Goal: Transaction & Acquisition: Purchase product/service

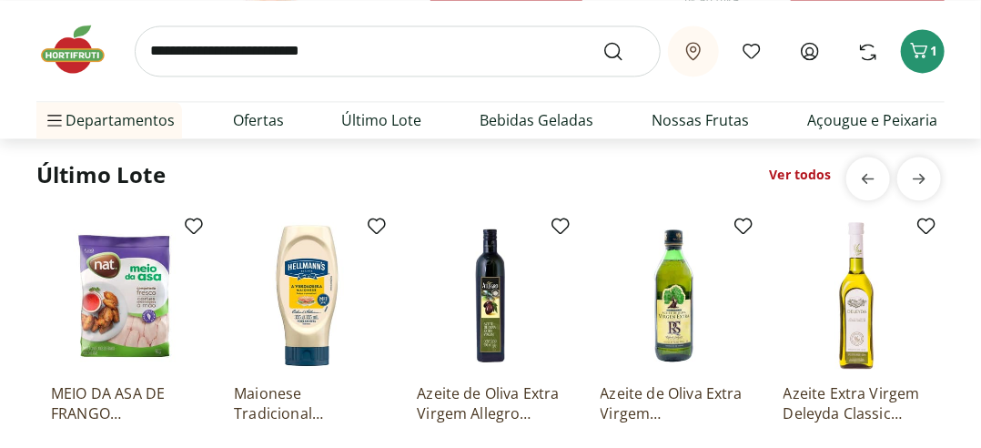
scroll to position [1334, 0]
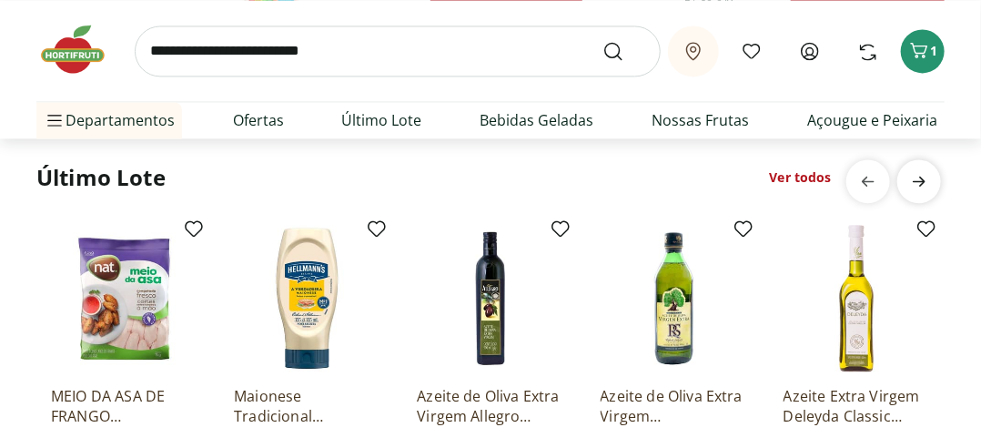
click at [917, 197] on span "next" at bounding box center [919, 181] width 36 height 36
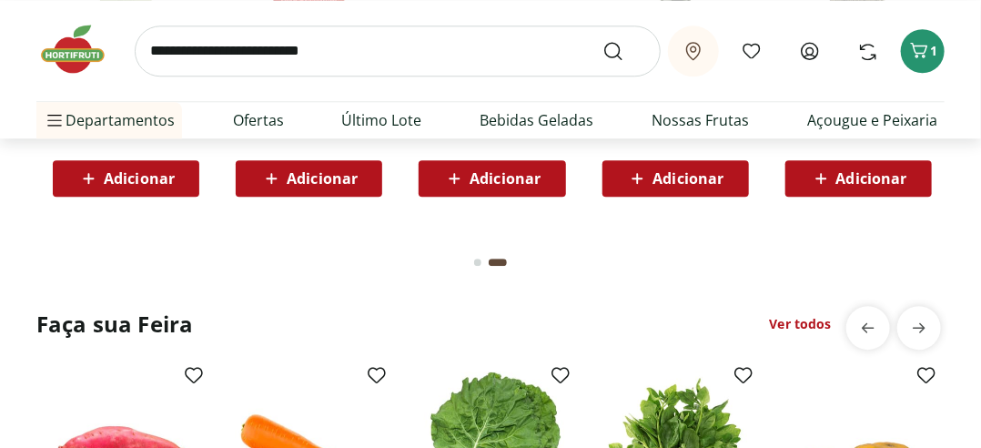
scroll to position [1638, 0]
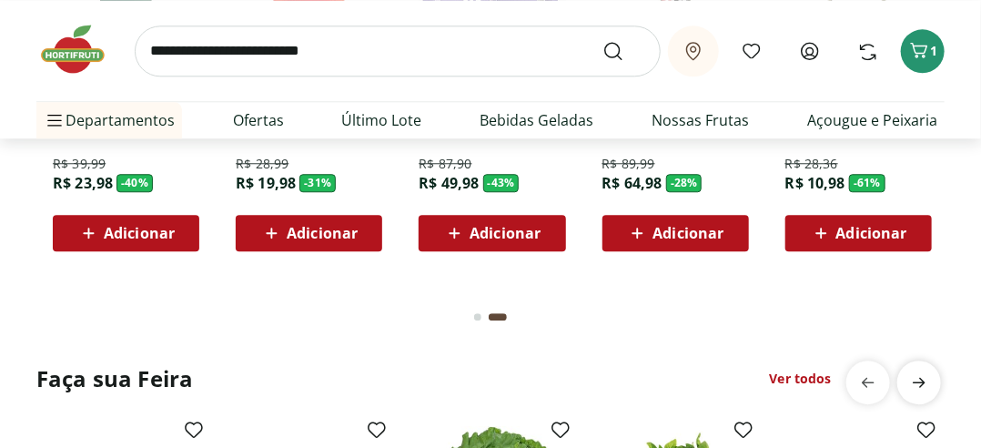
click at [914, 373] on icon "next" at bounding box center [919, 382] width 22 height 22
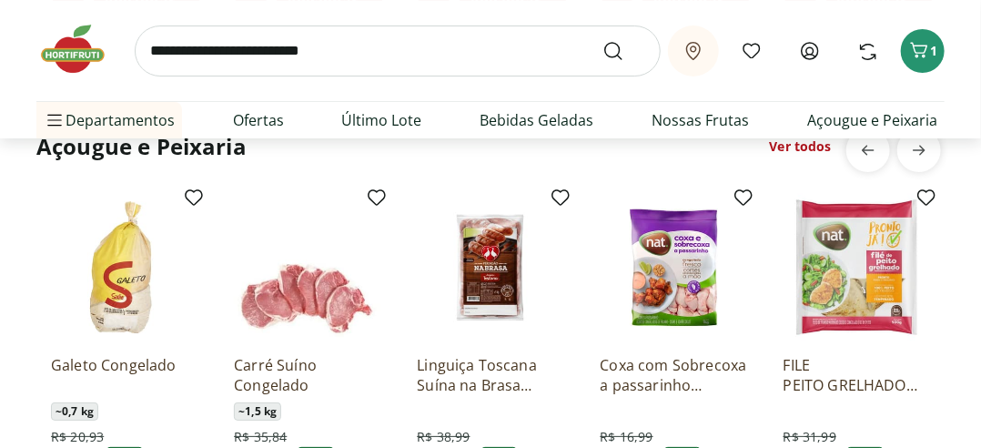
scroll to position [2366, 0]
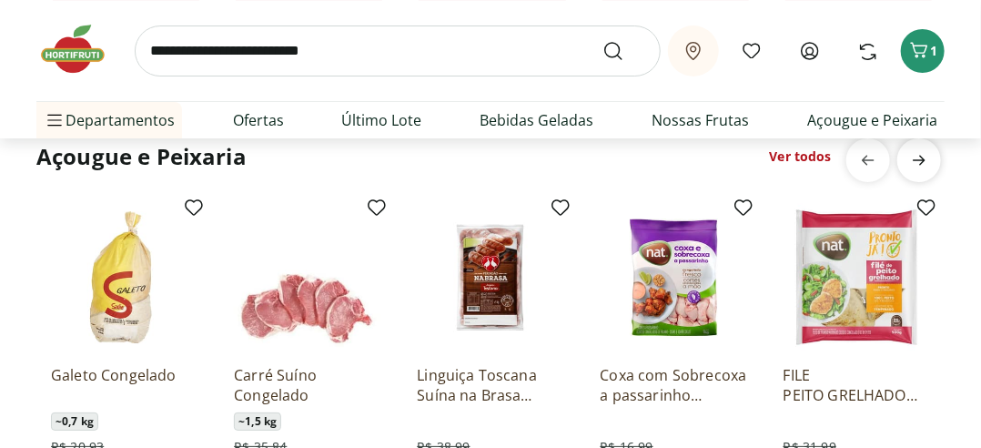
click at [911, 159] on icon "next" at bounding box center [919, 160] width 22 height 22
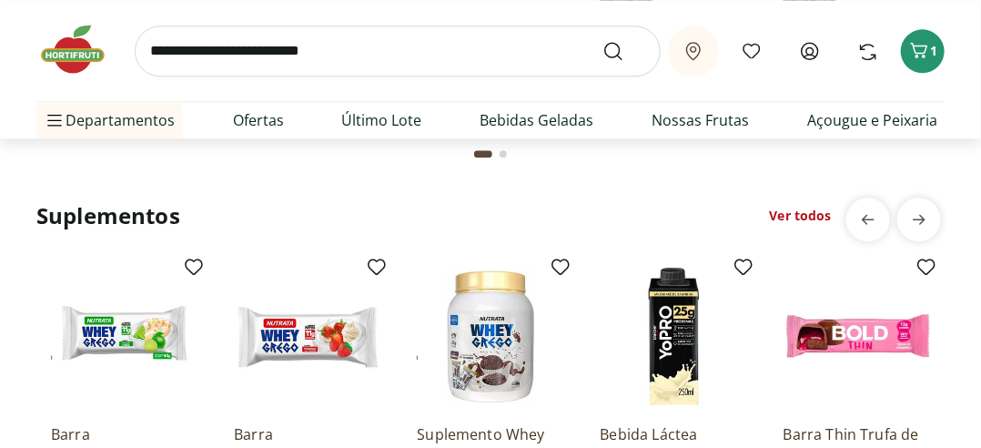
scroll to position [4004, 0]
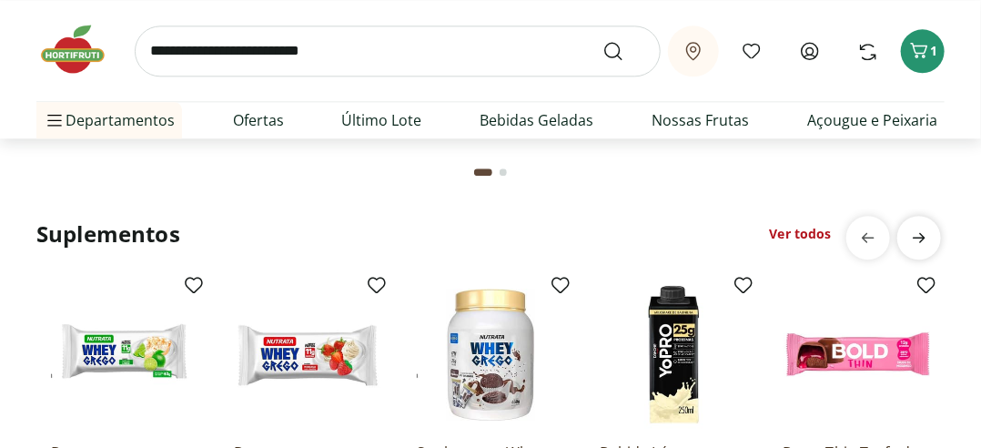
click at [914, 239] on icon "next" at bounding box center [919, 238] width 22 height 22
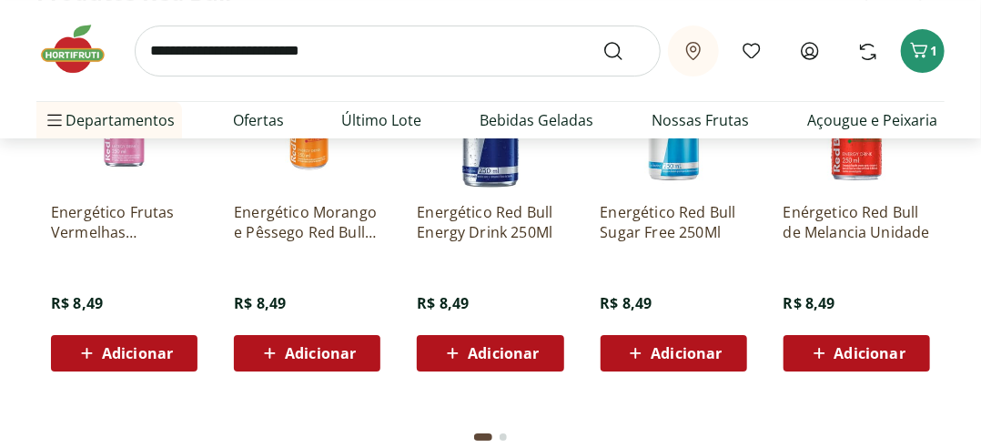
scroll to position [4732, 0]
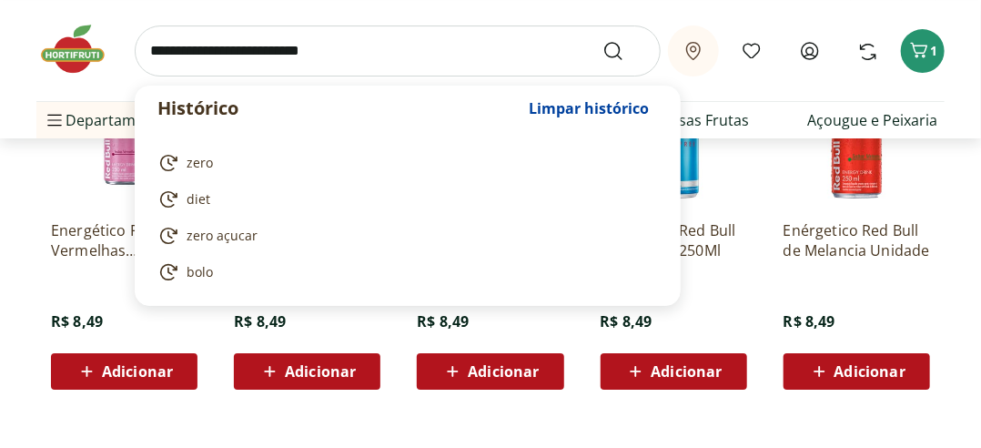
click at [274, 58] on input "search" at bounding box center [398, 50] width 526 height 51
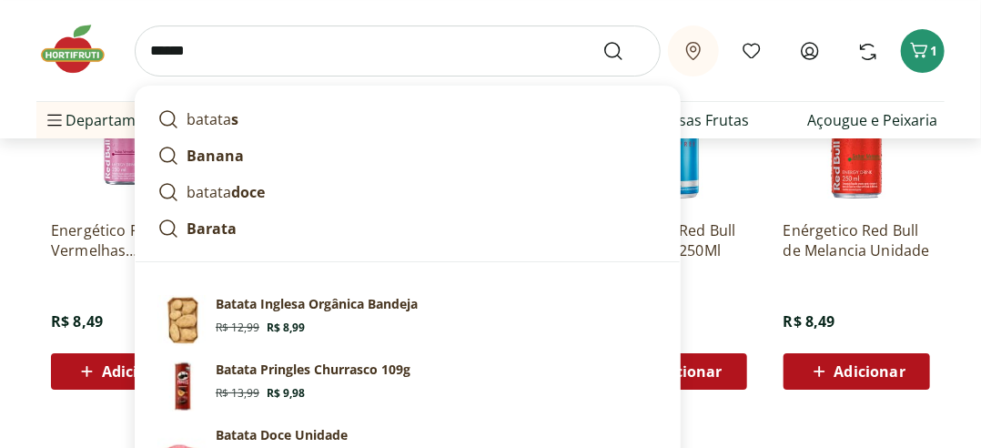
type input "******"
click at [602, 40] on button "Submit Search" at bounding box center [624, 51] width 44 height 22
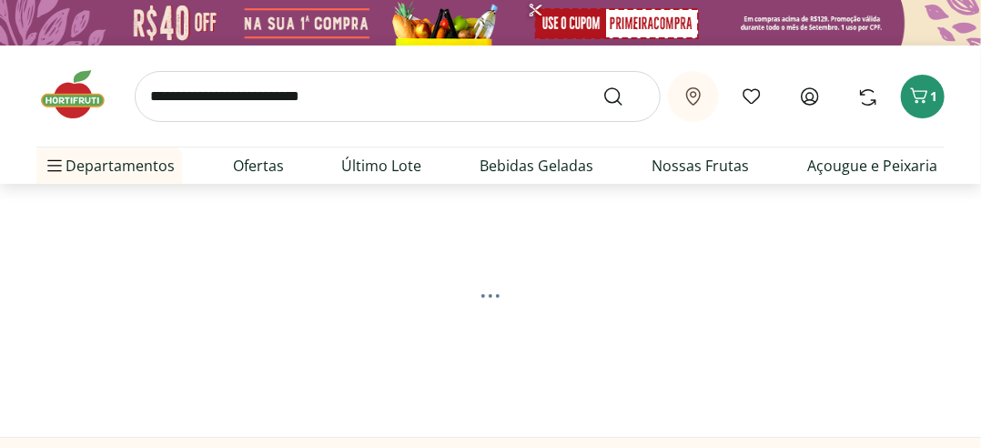
select select "**********"
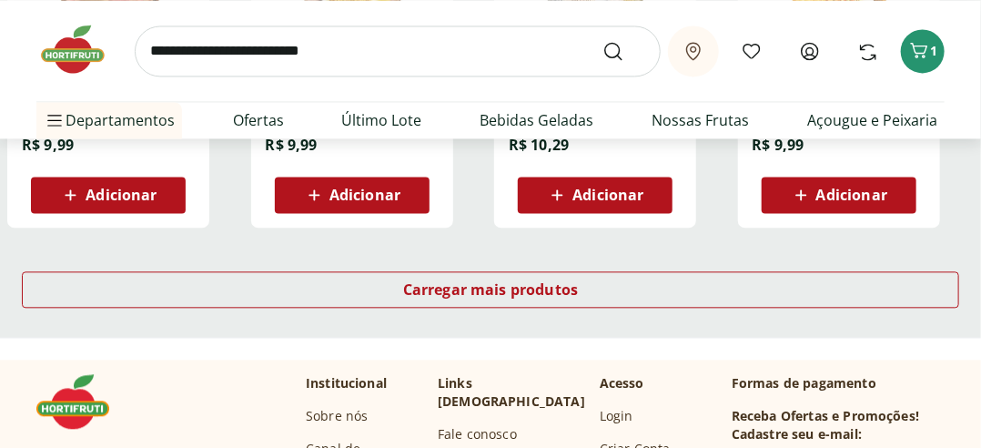
scroll to position [1334, 0]
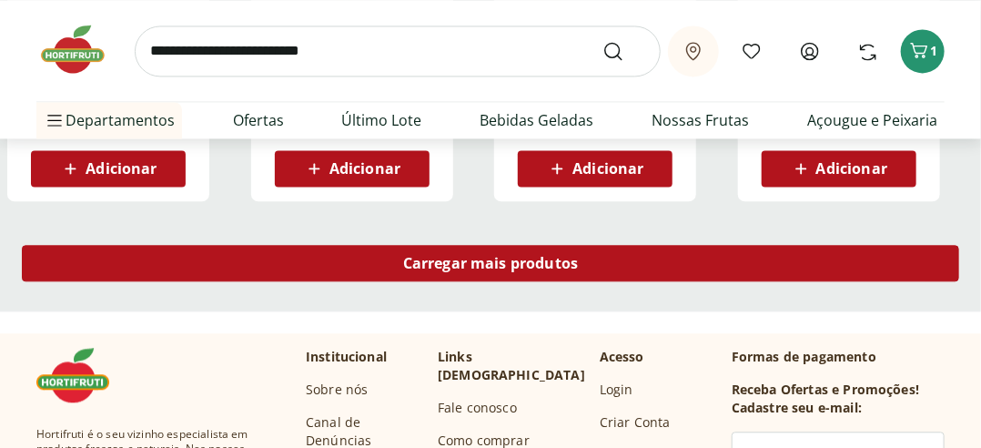
click at [471, 259] on span "Carregar mais produtos" at bounding box center [491, 263] width 176 height 15
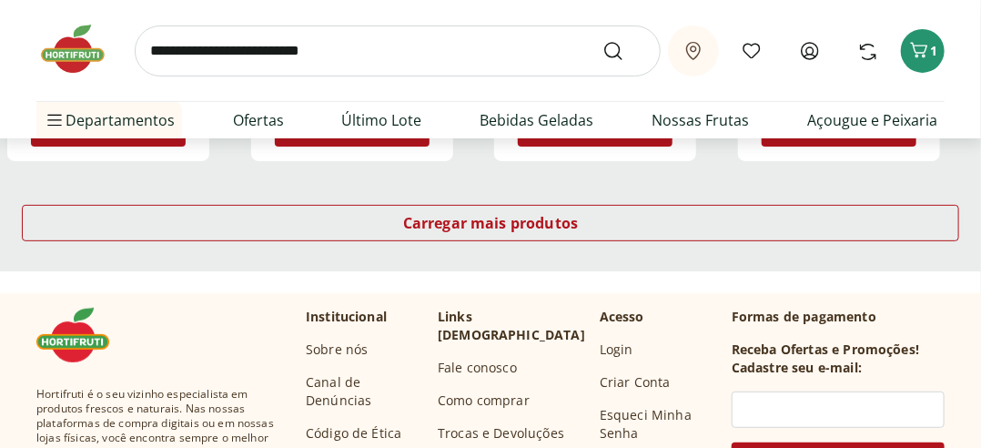
scroll to position [2608, 0]
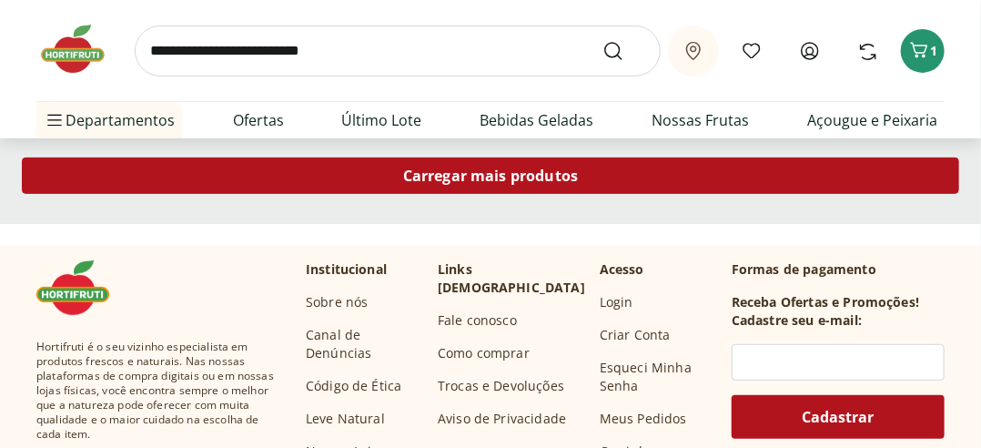
click at [498, 179] on span "Carregar mais produtos" at bounding box center [491, 175] width 176 height 15
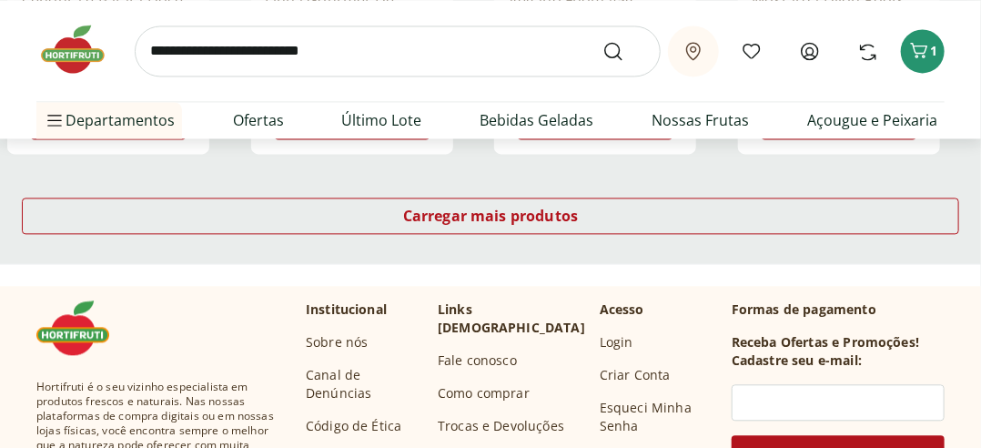
scroll to position [3761, 0]
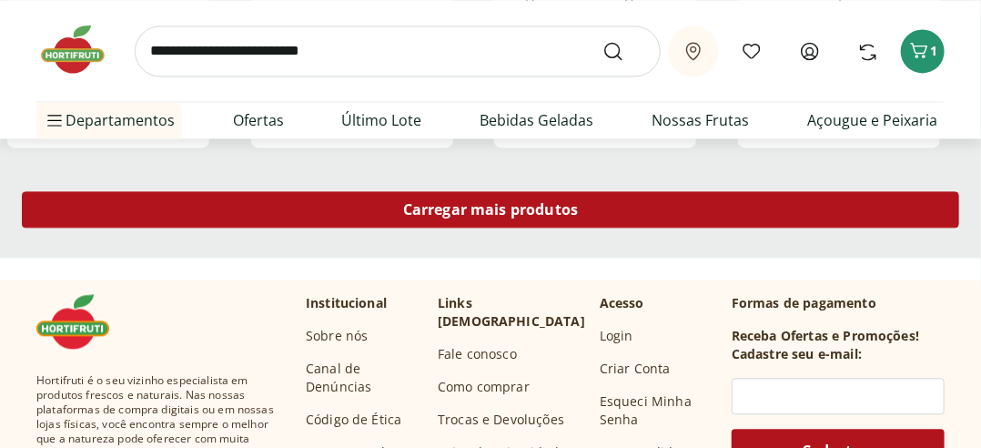
click at [467, 215] on span "Carregar mais produtos" at bounding box center [491, 209] width 176 height 15
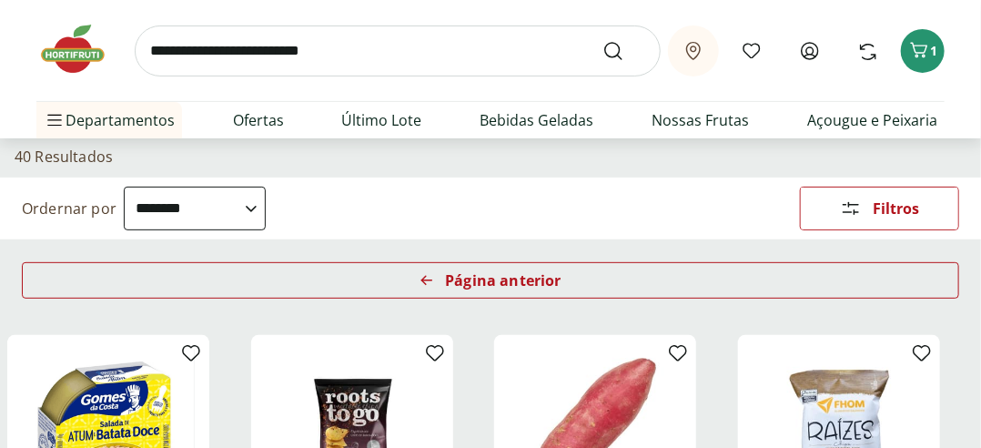
scroll to position [101, 0]
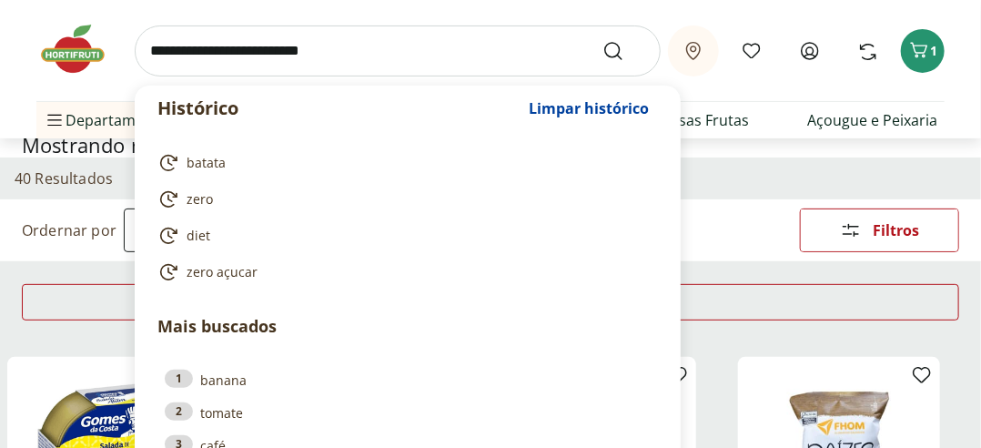
click at [372, 47] on input "search" at bounding box center [398, 50] width 526 height 51
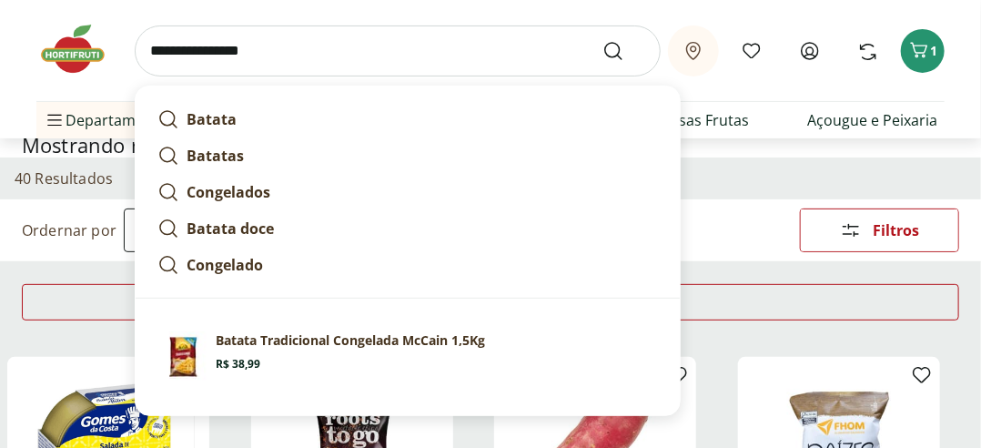
type input "**********"
click at [602, 40] on button "Submit Search" at bounding box center [624, 51] width 44 height 22
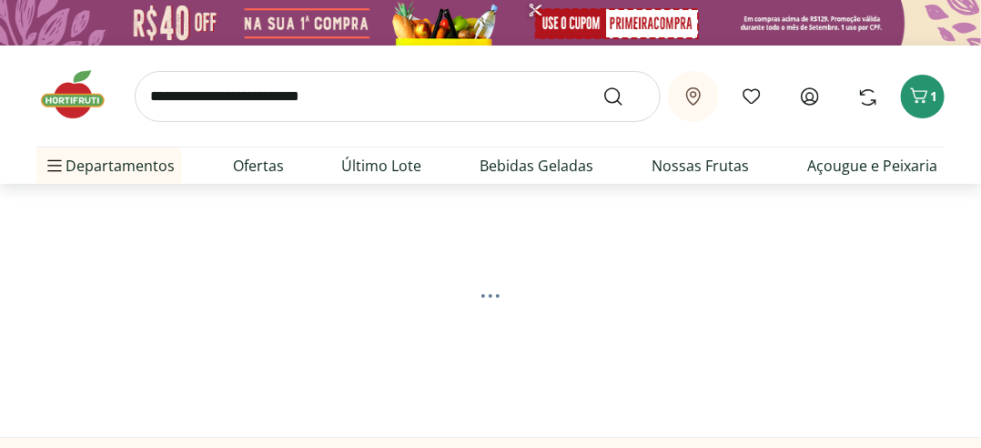
select select "**********"
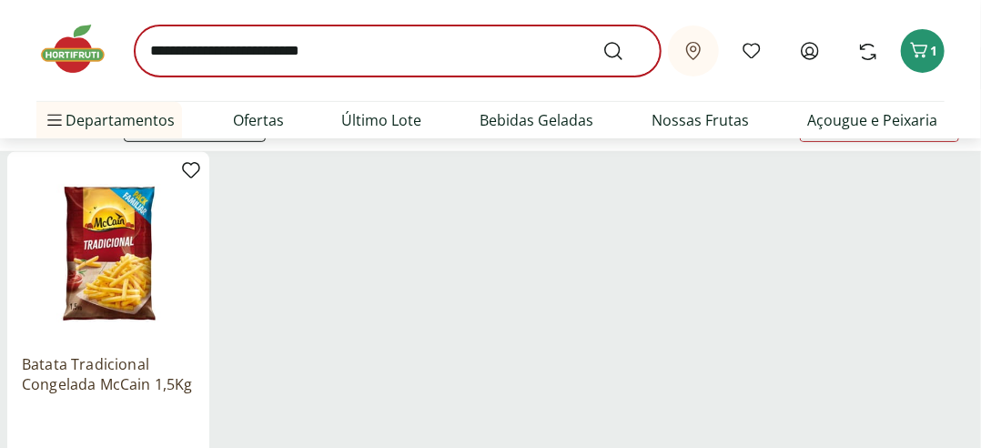
scroll to position [182, 0]
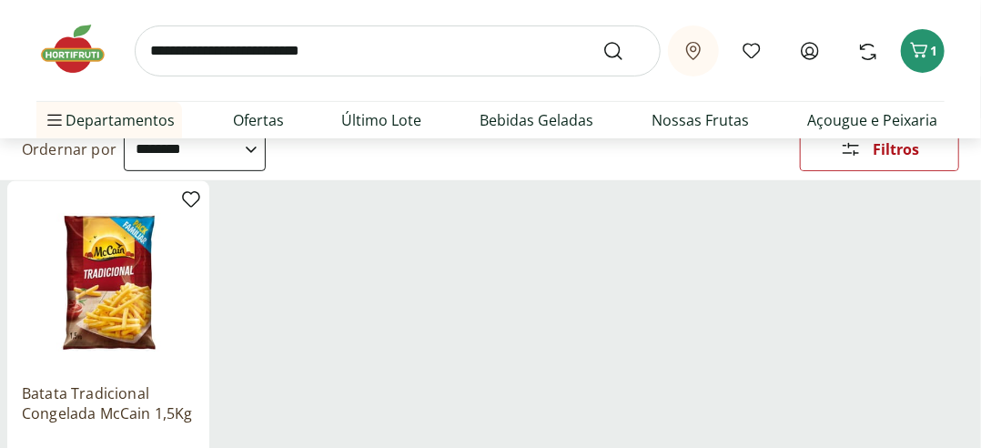
click at [237, 43] on input "search" at bounding box center [398, 50] width 526 height 51
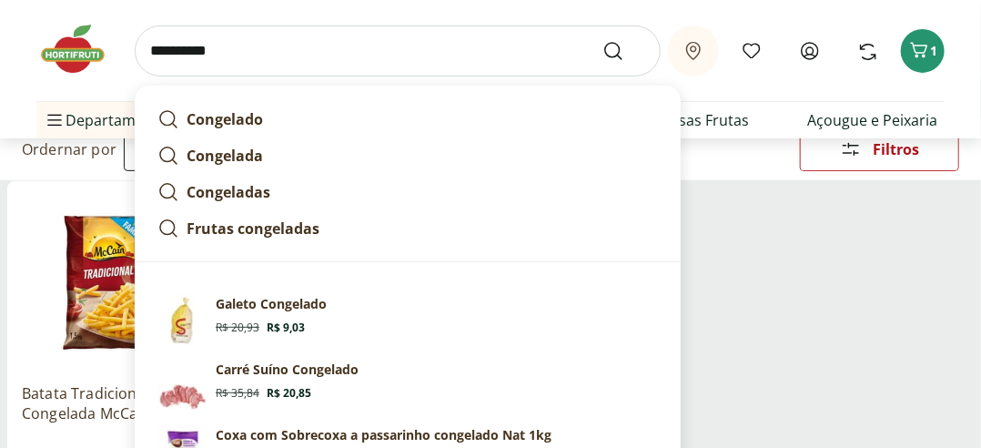
type input "**********"
click at [602, 40] on button "Submit Search" at bounding box center [624, 51] width 44 height 22
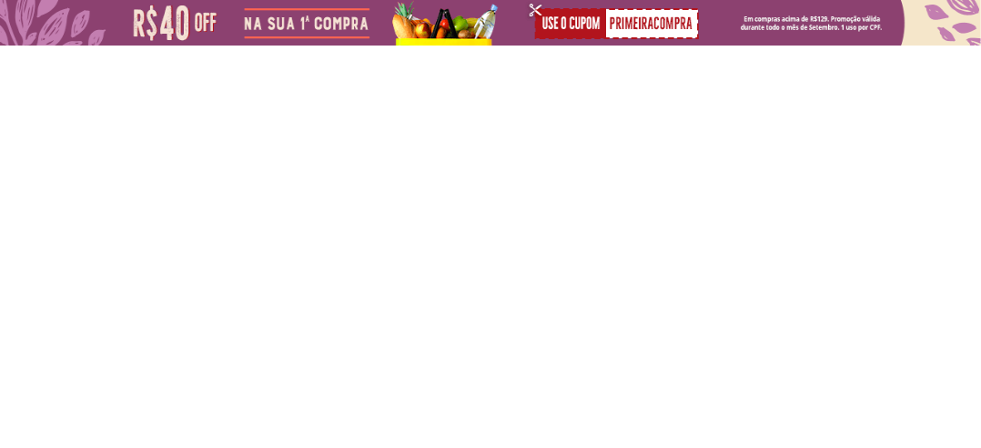
select select "**********"
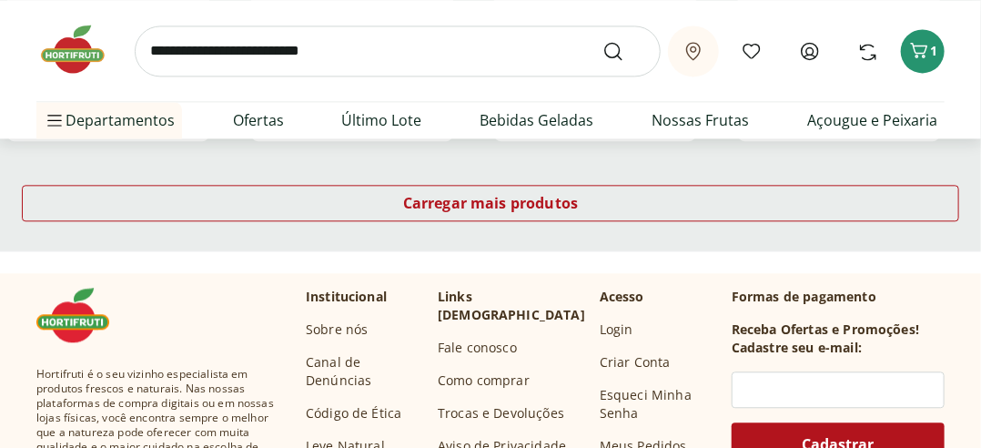
scroll to position [1395, 0]
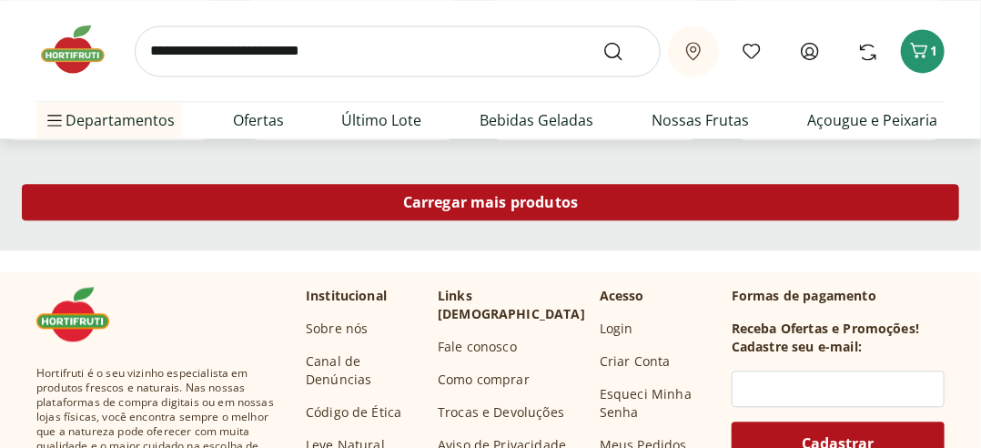
click at [511, 200] on span "Carregar mais produtos" at bounding box center [491, 202] width 176 height 15
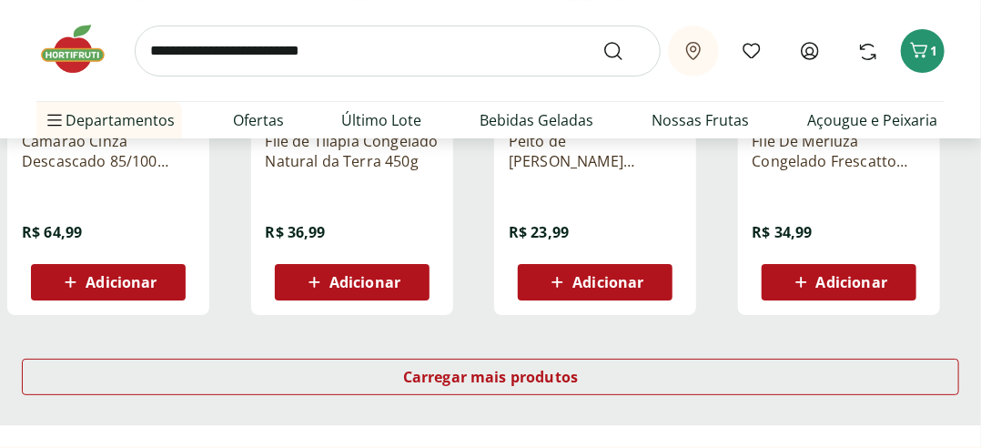
scroll to position [2427, 0]
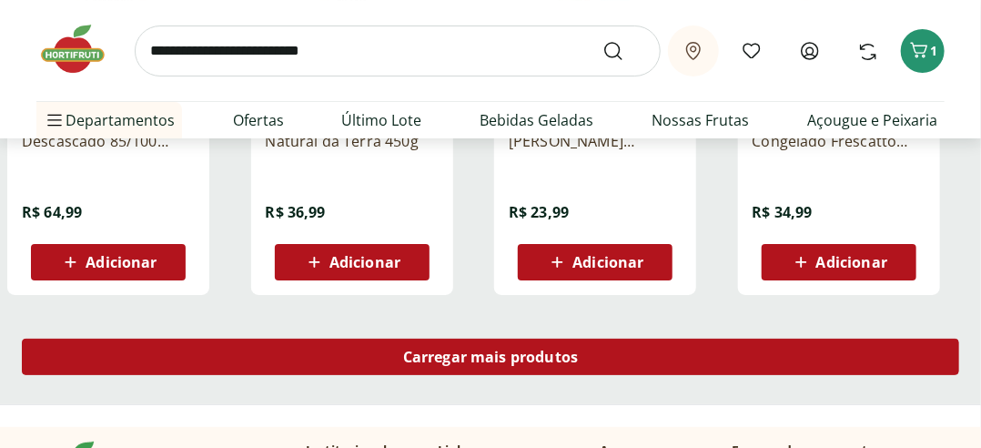
click at [499, 351] on span "Carregar mais produtos" at bounding box center [491, 356] width 176 height 15
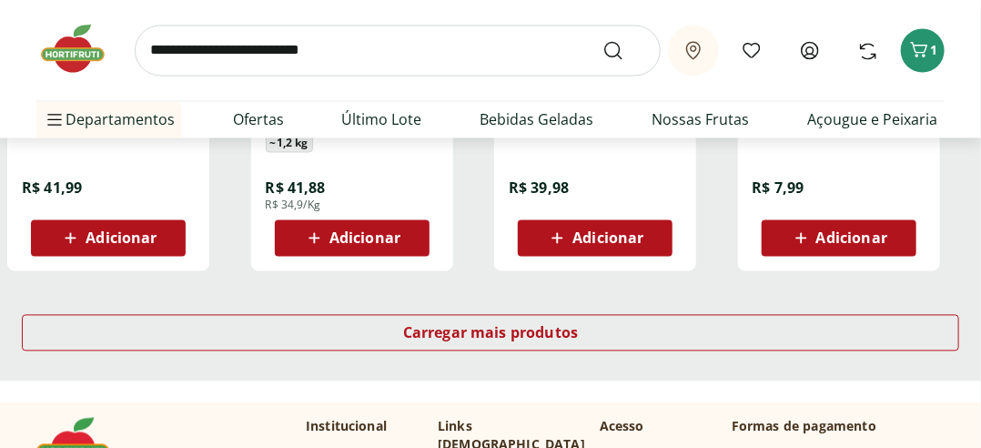
scroll to position [3640, 0]
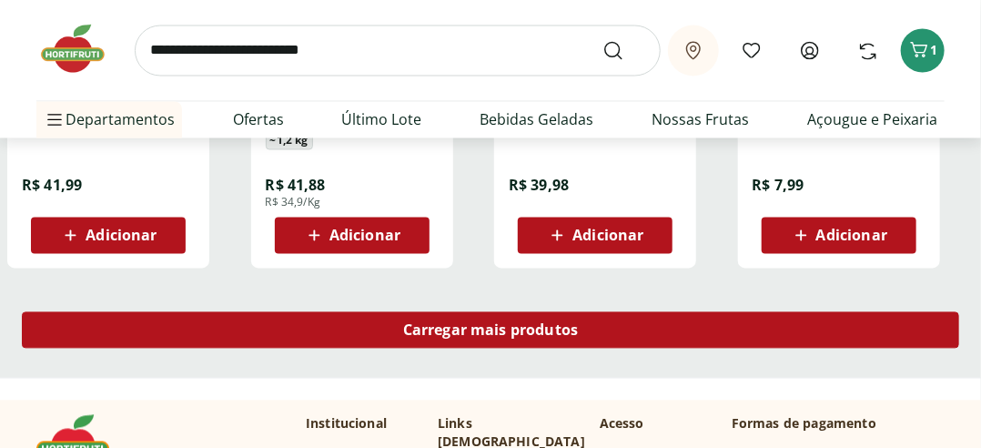
click at [476, 333] on span "Carregar mais produtos" at bounding box center [491, 330] width 176 height 15
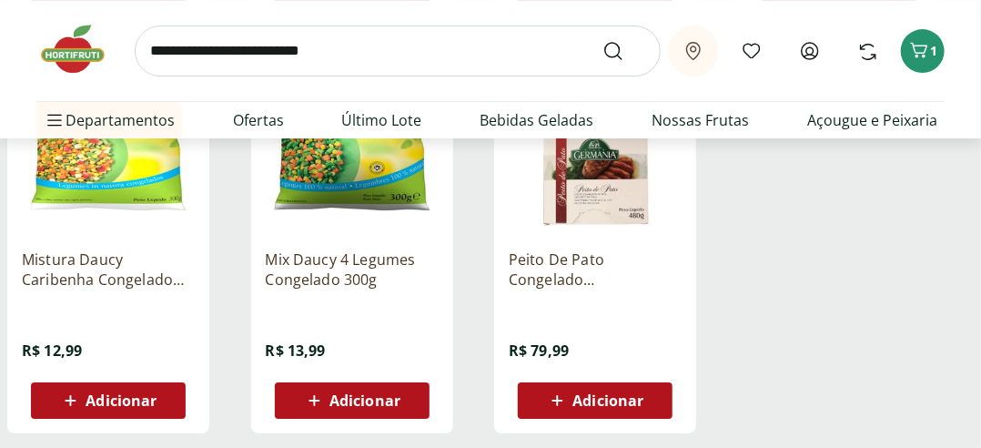
scroll to position [4671, 0]
